Goal: Task Accomplishment & Management: Manage account settings

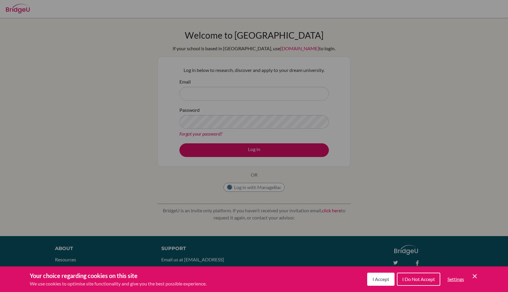
click at [474, 277] on icon "Cookie Control Close Icon" at bounding box center [474, 275] width 7 height 7
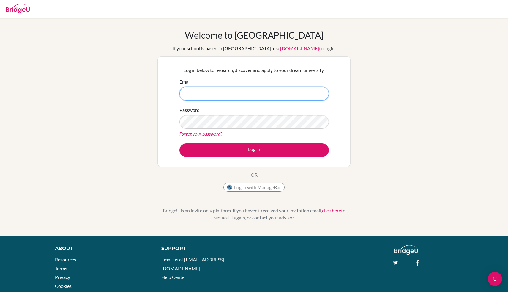
click at [278, 90] on input "Email" at bounding box center [253, 94] width 149 height 14
type input "[EMAIL_ADDRESS][DOMAIN_NAME]"
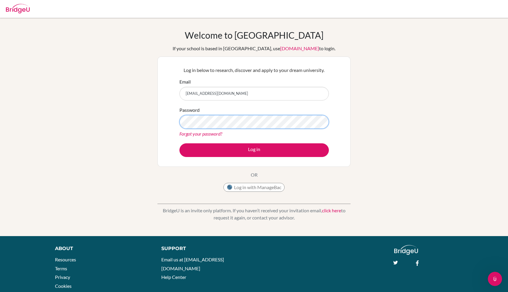
click at [179, 143] on button "Log in" at bounding box center [253, 150] width 149 height 14
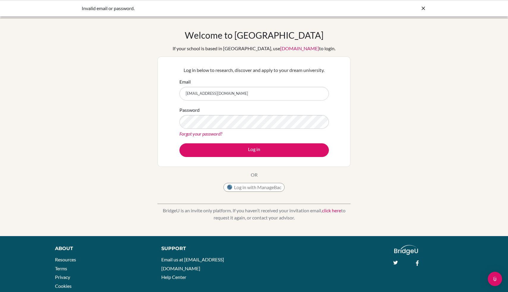
drag, startPoint x: 243, startPoint y: 92, endPoint x: 153, endPoint y: 92, distance: 89.7
click at [153, 92] on div "Welcome to BridgeU If your school is based in China, use app.bridge-u.com.cn to…" at bounding box center [254, 127] width 508 height 194
type input "dhechen.gibson@lcis.bs"
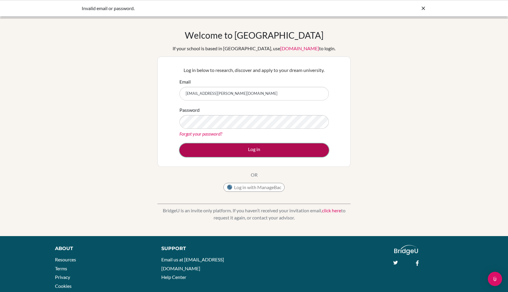
click at [236, 147] on button "Log in" at bounding box center [253, 150] width 149 height 14
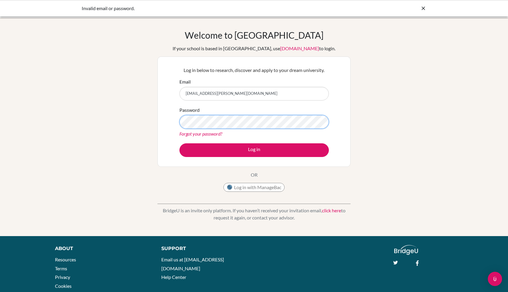
click at [179, 143] on button "Log in" at bounding box center [253, 150] width 149 height 14
